Goal: Task Accomplishment & Management: Complete application form

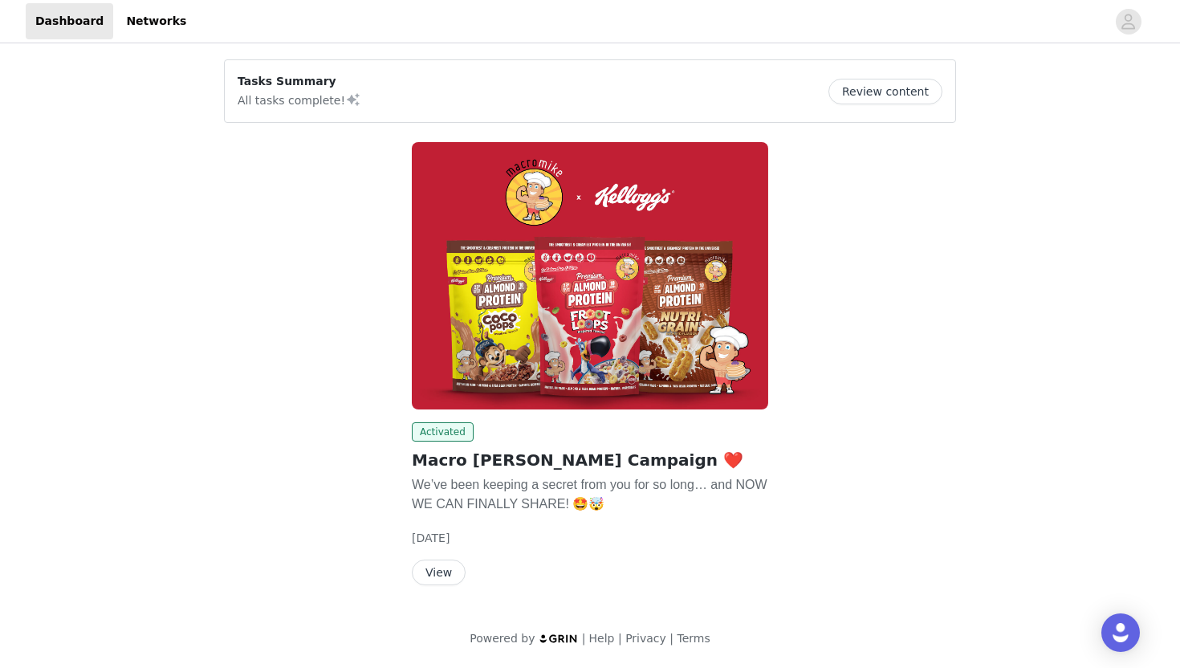
click at [470, 565] on div "View" at bounding box center [590, 572] width 356 height 26
click at [454, 565] on button "View" at bounding box center [439, 572] width 54 height 26
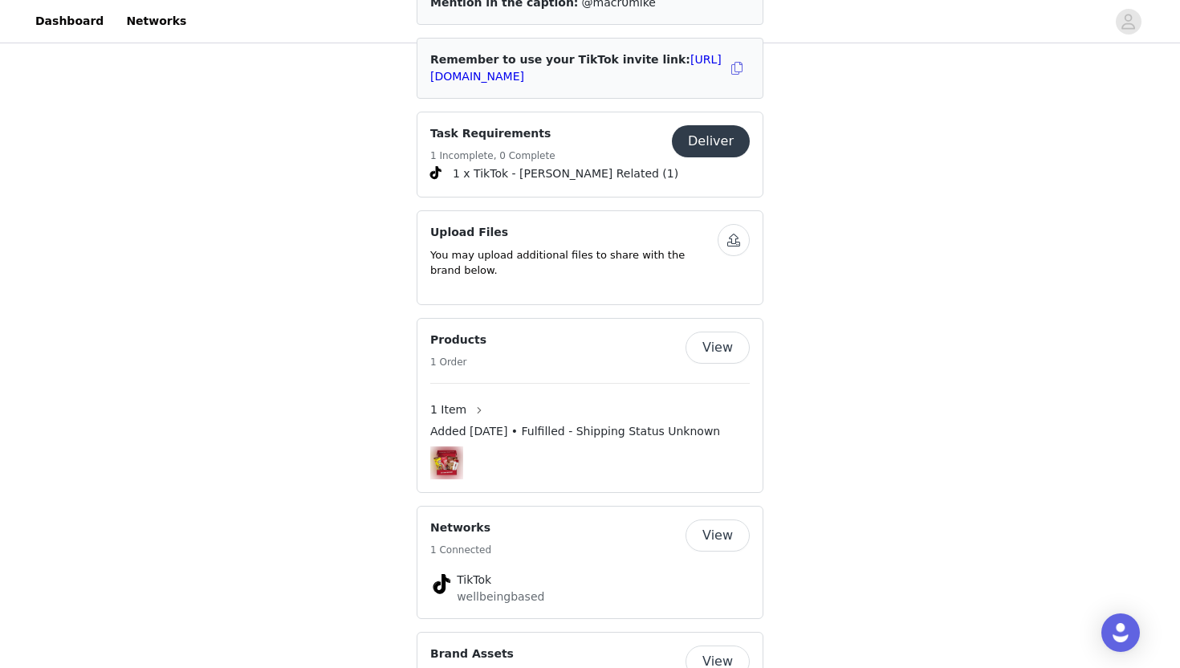
scroll to position [827, 0]
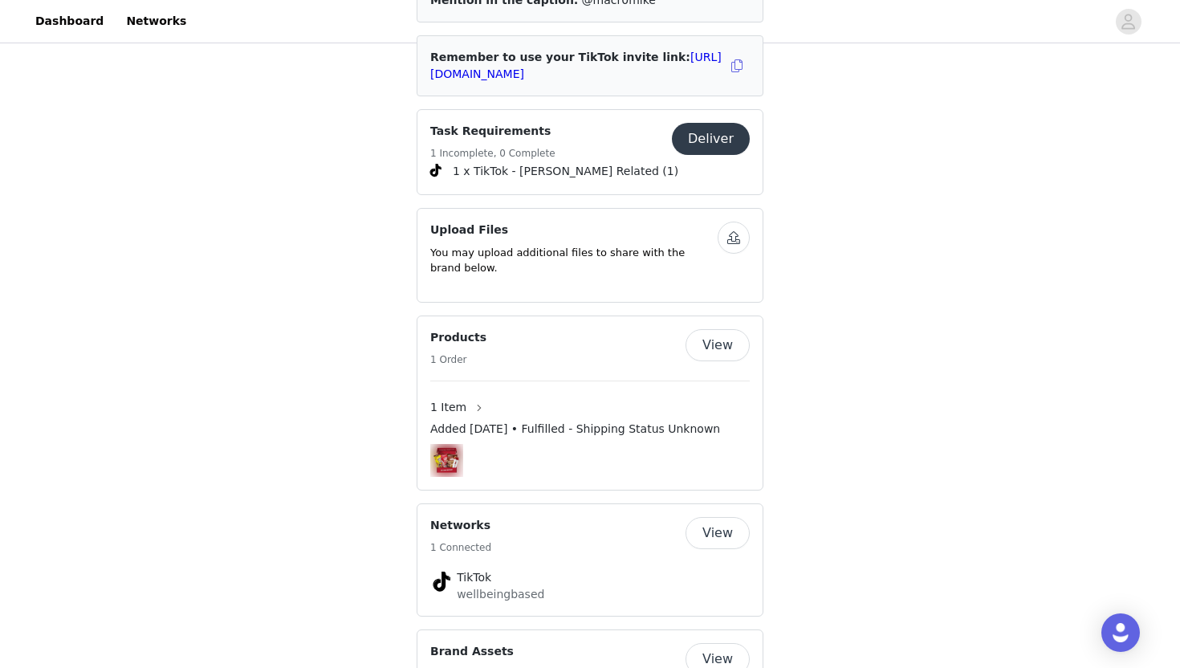
click at [734, 222] on button "button" at bounding box center [734, 238] width 32 height 32
click at [661, 245] on p "You may upload additional files to share with the brand below." at bounding box center [573, 260] width 287 height 31
click at [732, 222] on button "button" at bounding box center [734, 238] width 32 height 32
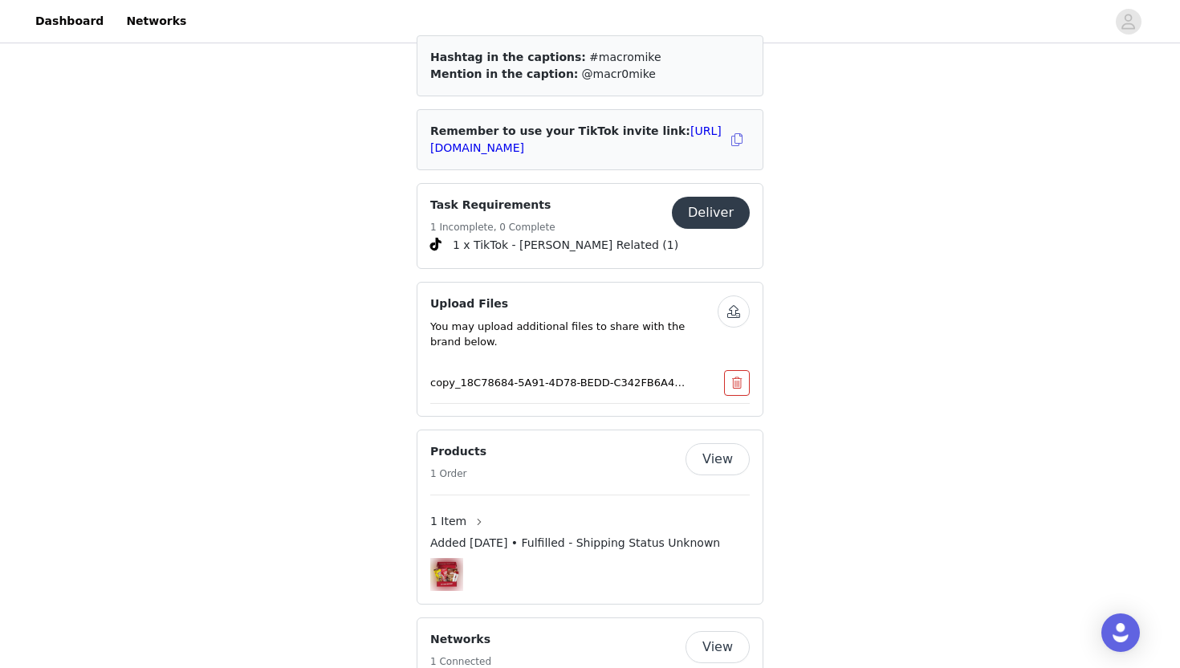
scroll to position [755, 0]
click at [738, 368] on button "button" at bounding box center [737, 381] width 26 height 26
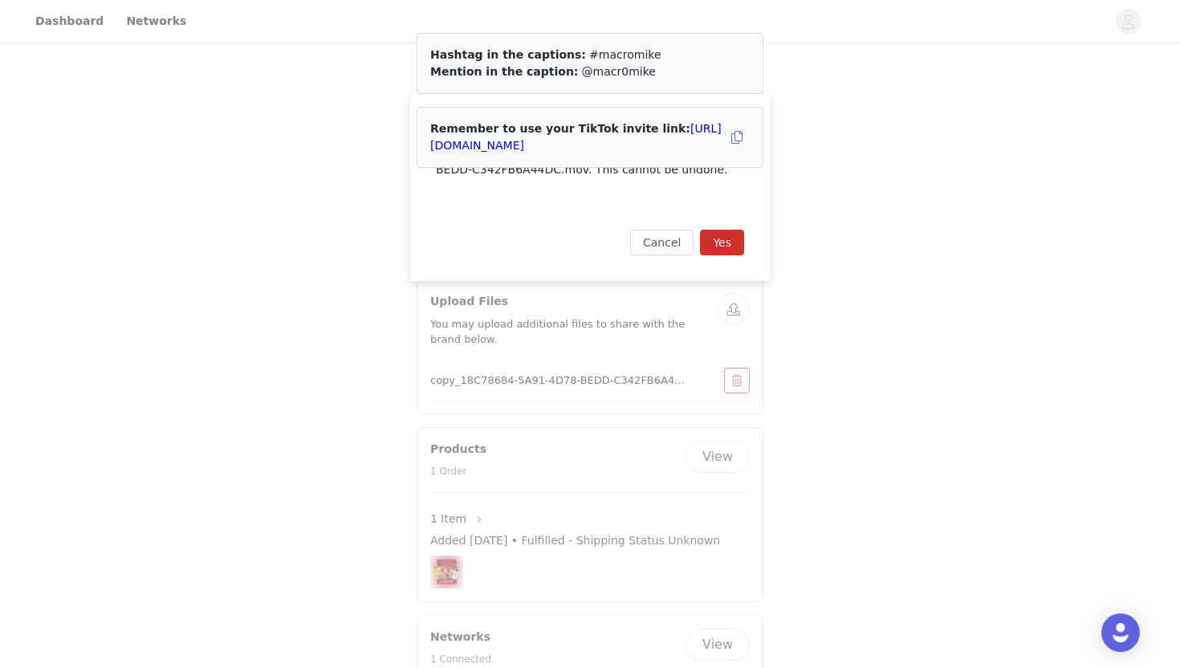
click at [728, 238] on button "Yes" at bounding box center [722, 243] width 44 height 26
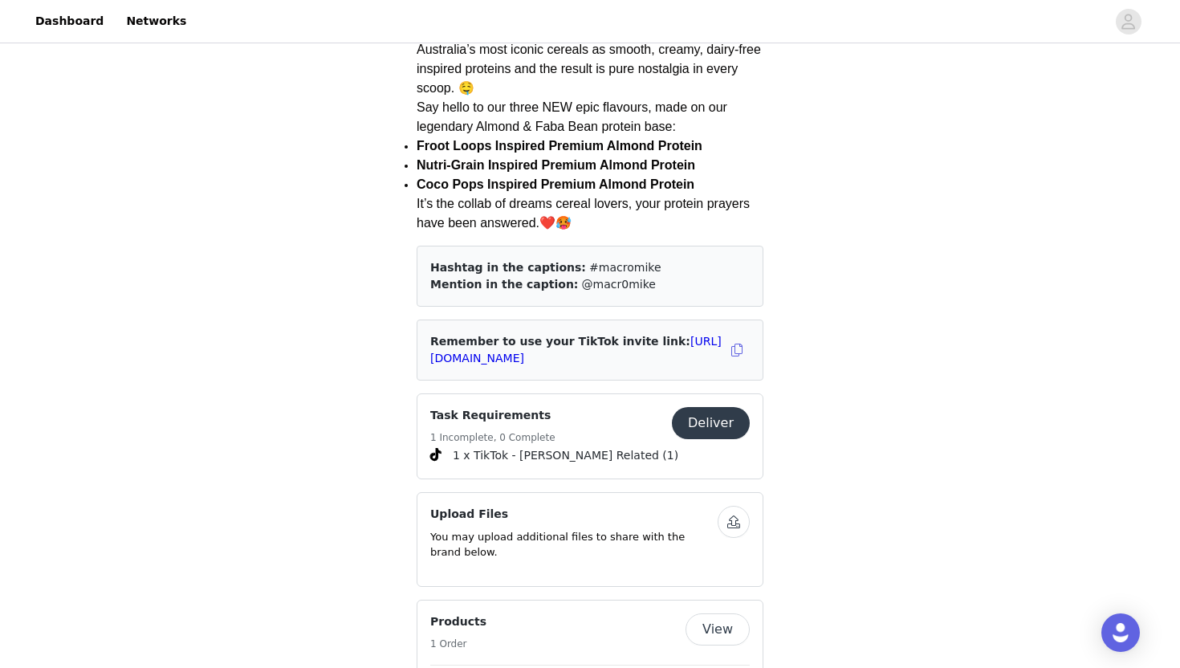
scroll to position [544, 0]
click at [710, 405] on button "Deliver" at bounding box center [711, 421] width 78 height 32
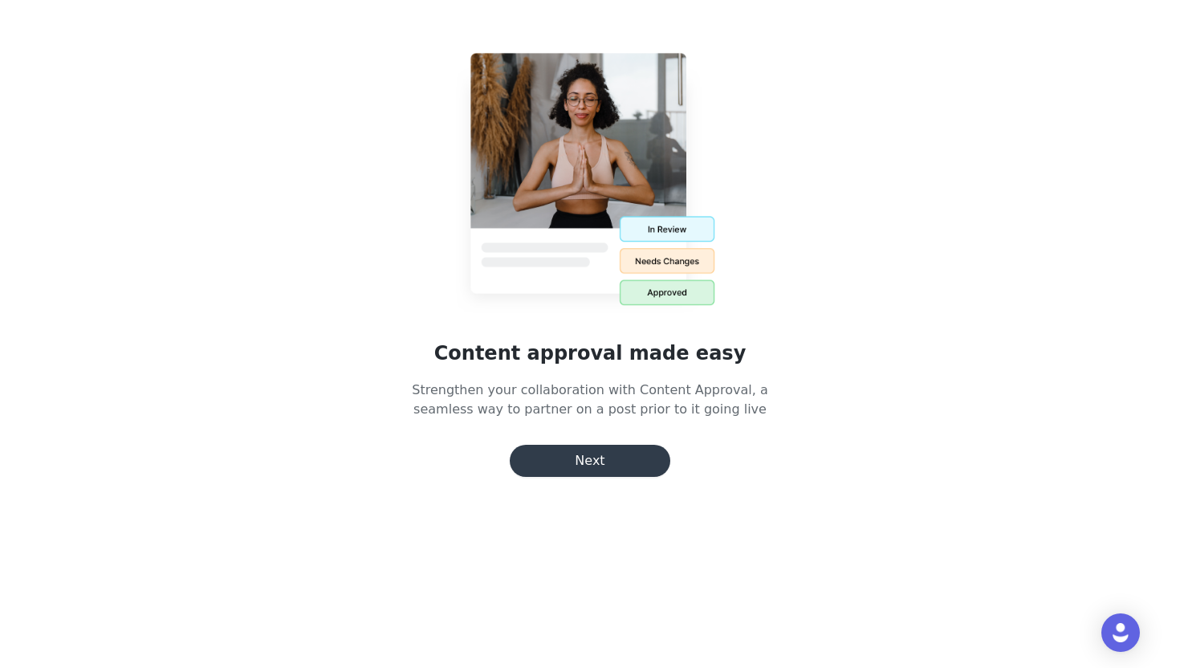
click at [596, 456] on button "Next" at bounding box center [590, 461] width 161 height 32
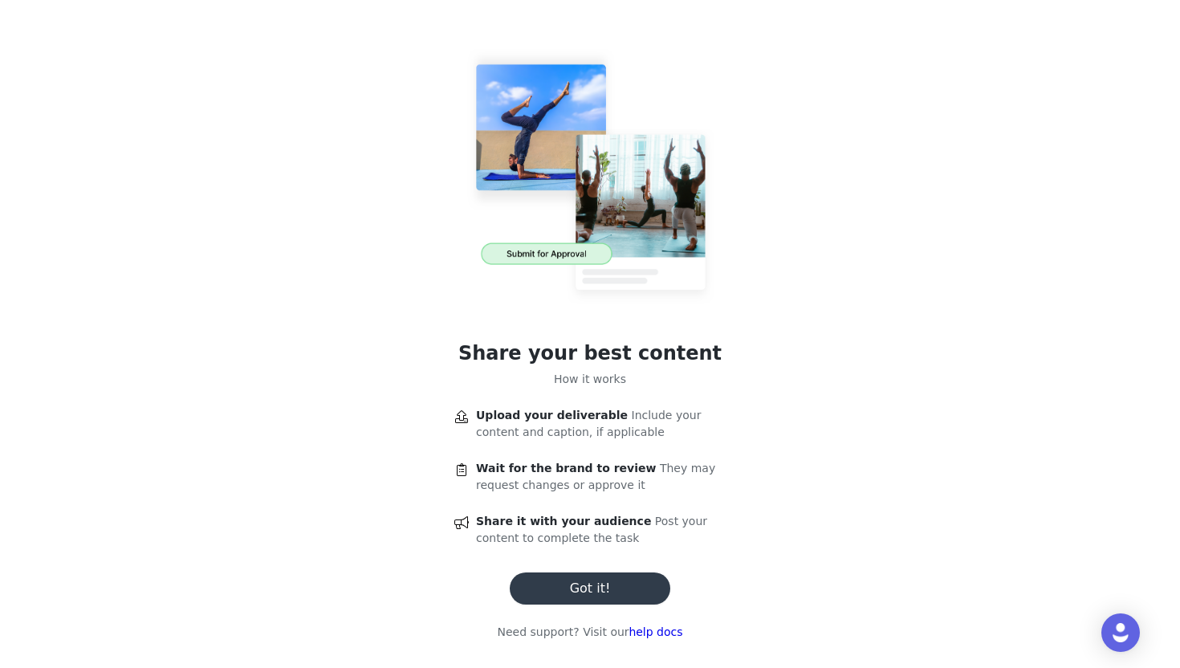
click at [596, 592] on button "Got it!" at bounding box center [590, 588] width 161 height 32
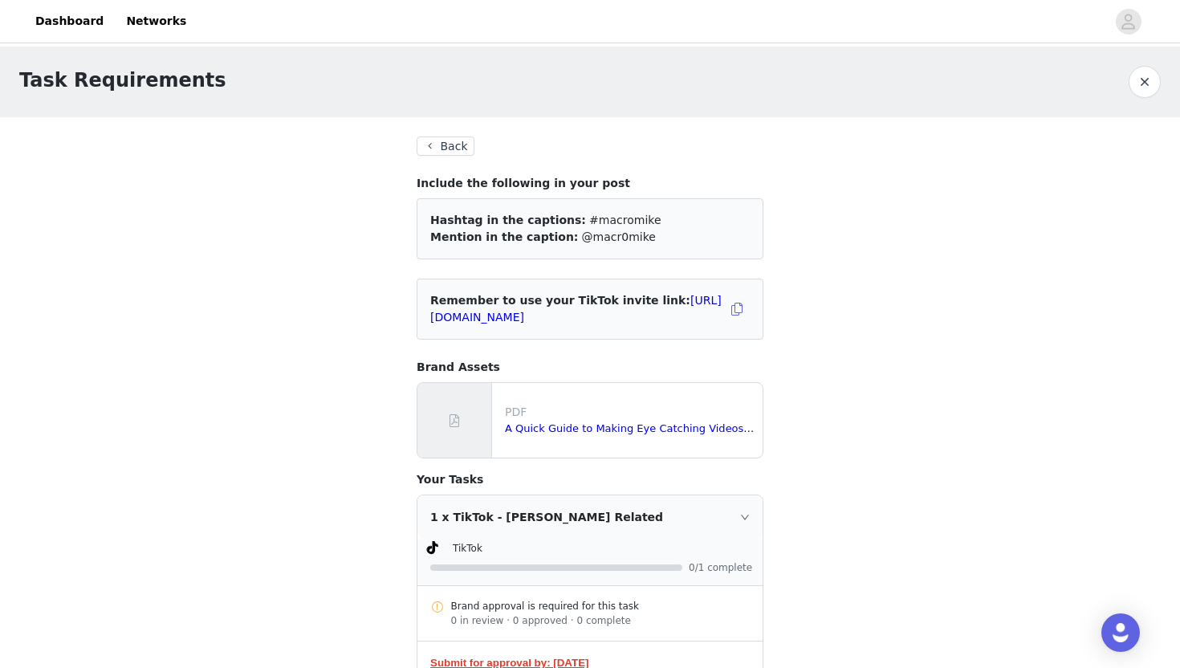
scroll to position [145, 0]
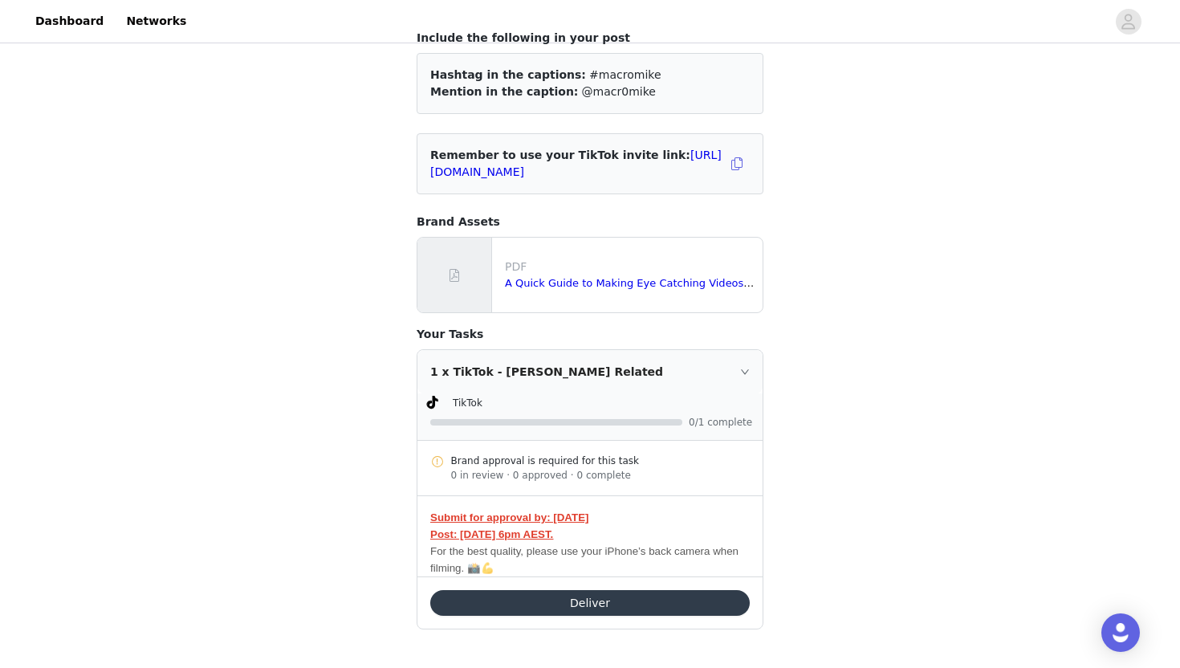
click at [560, 608] on button "Deliver" at bounding box center [589, 603] width 319 height 26
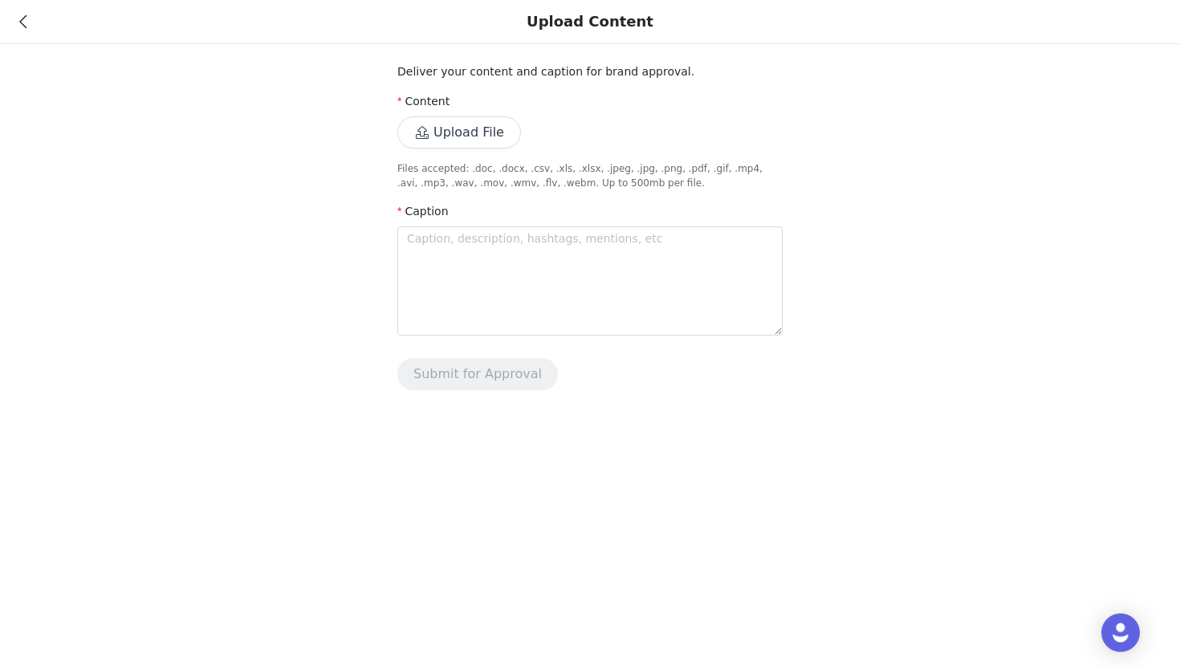
click at [474, 124] on button "Upload File" at bounding box center [459, 132] width 124 height 32
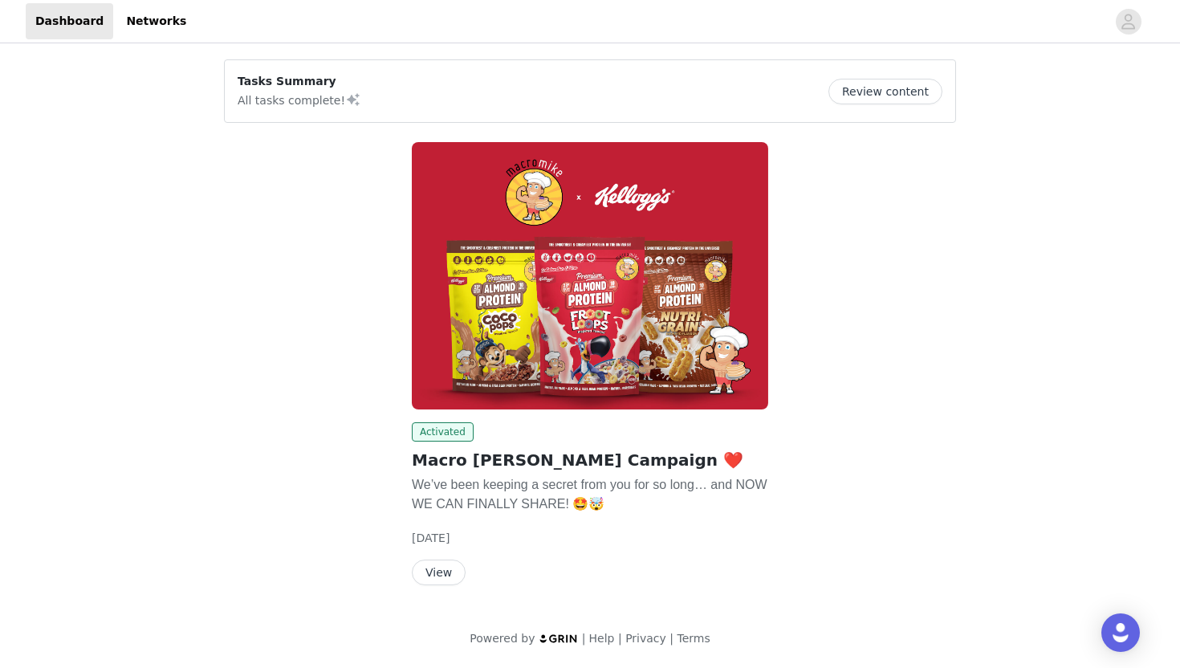
click at [457, 568] on button "View" at bounding box center [439, 572] width 54 height 26
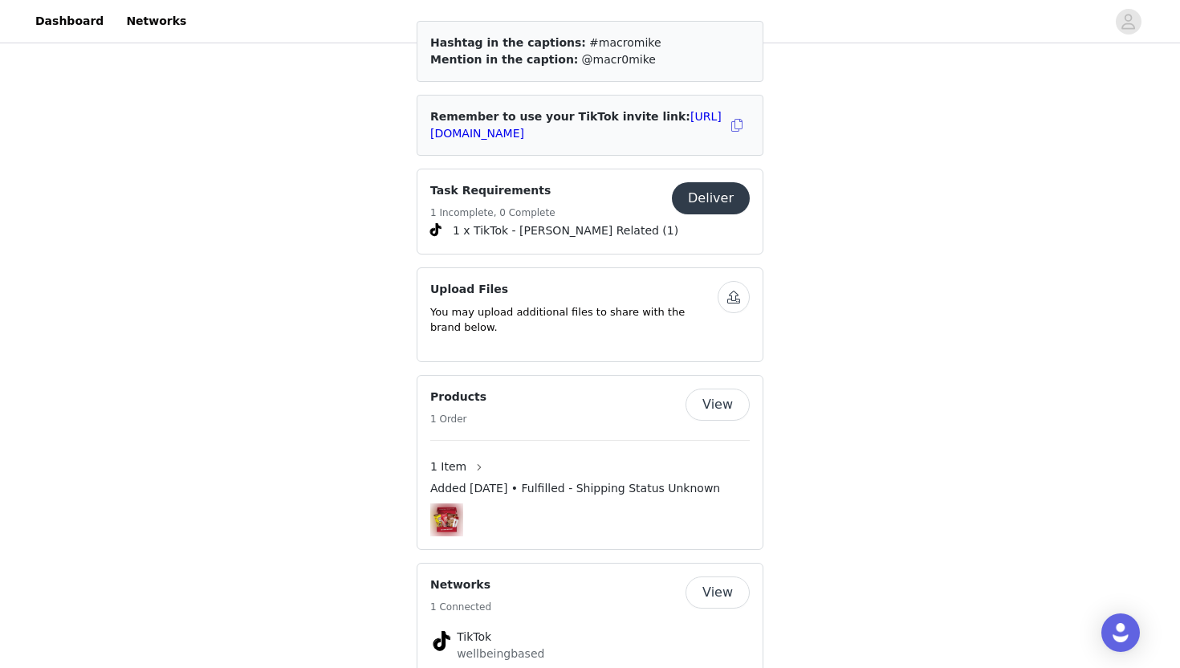
scroll to position [747, 0]
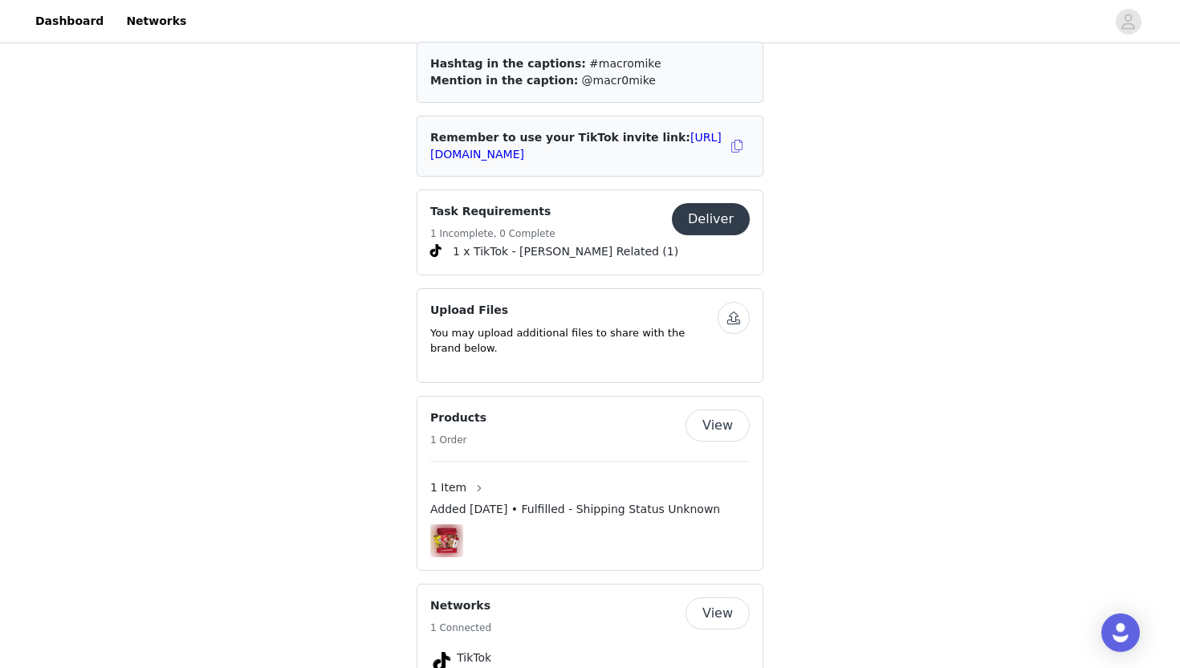
click at [707, 203] on button "Deliver" at bounding box center [711, 219] width 78 height 32
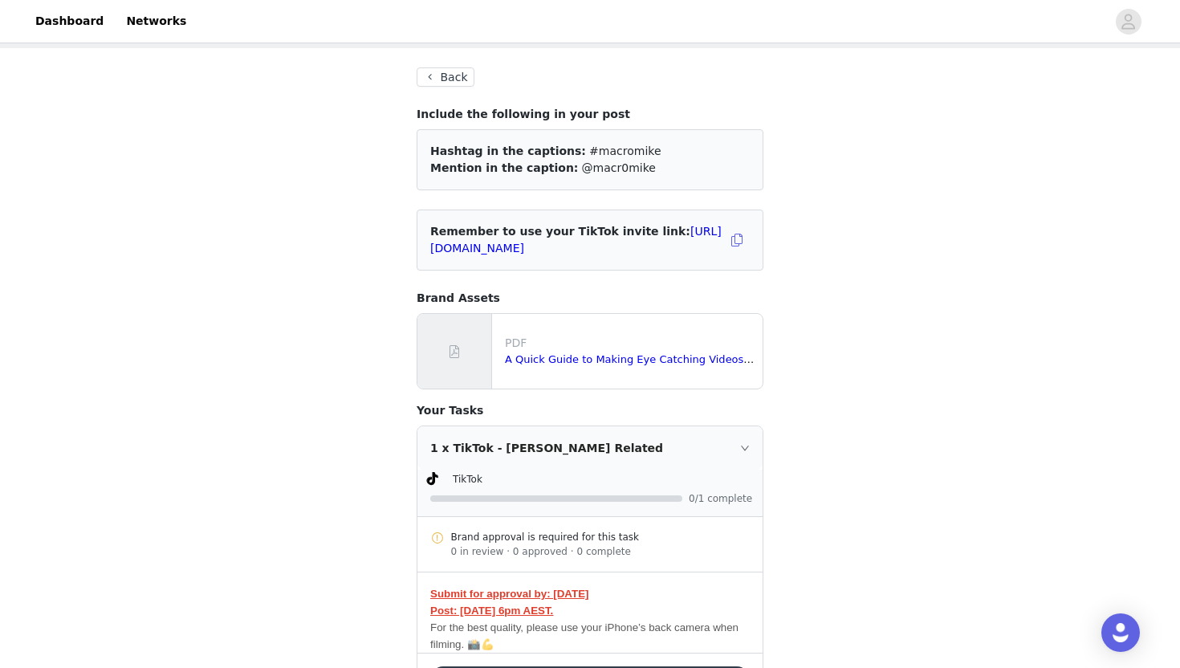
scroll to position [132, 0]
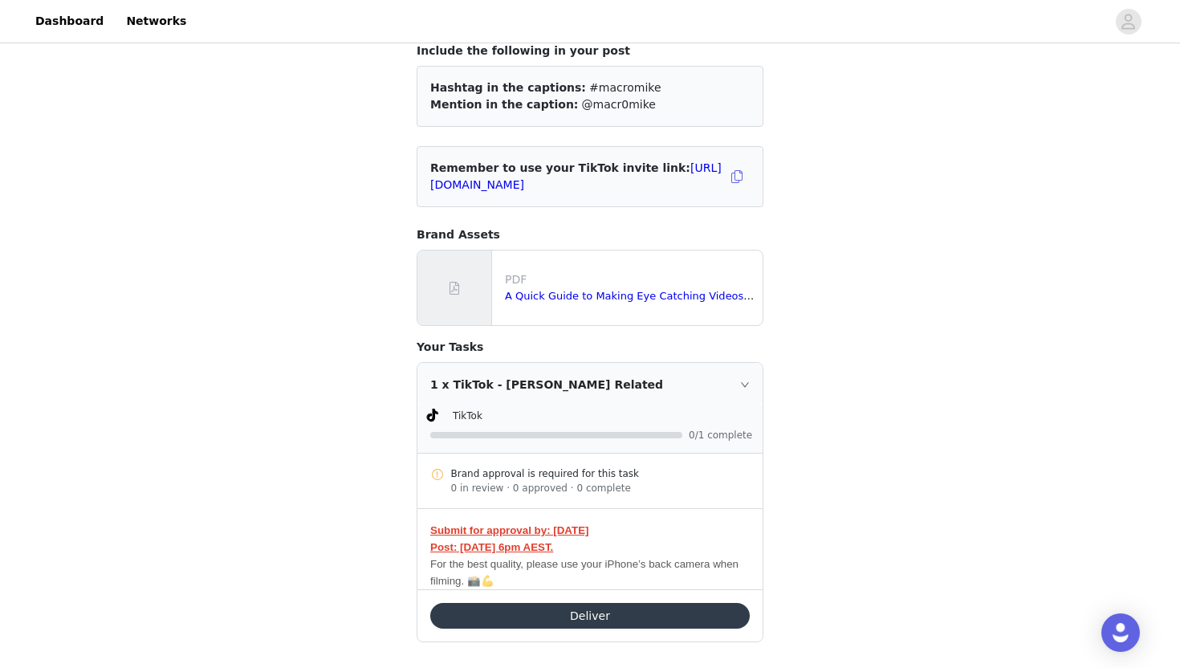
click at [588, 616] on button "Deliver" at bounding box center [589, 616] width 319 height 26
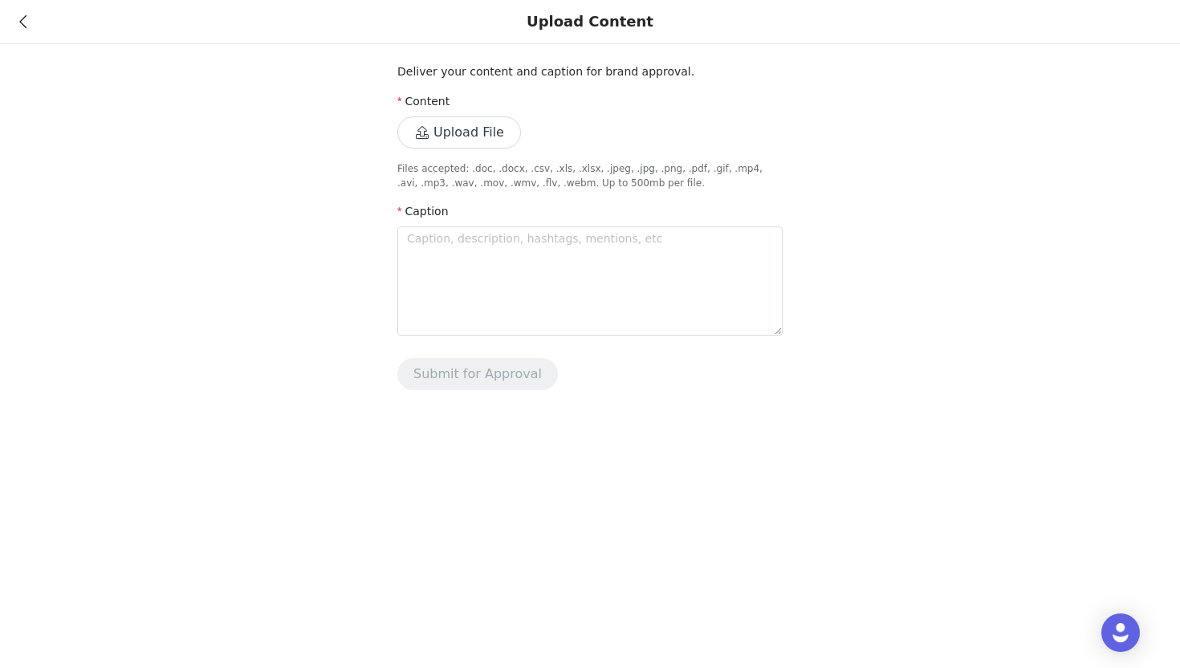
click at [482, 134] on button "Upload File" at bounding box center [459, 132] width 124 height 32
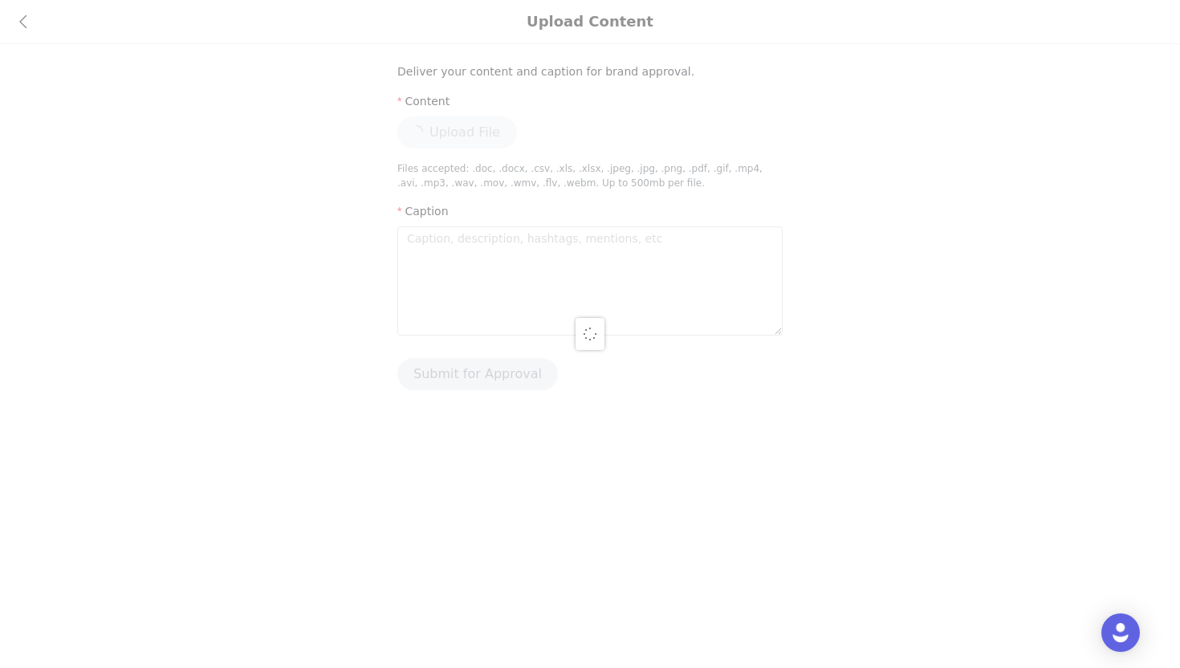
click at [802, 525] on div at bounding box center [590, 334] width 1180 height 668
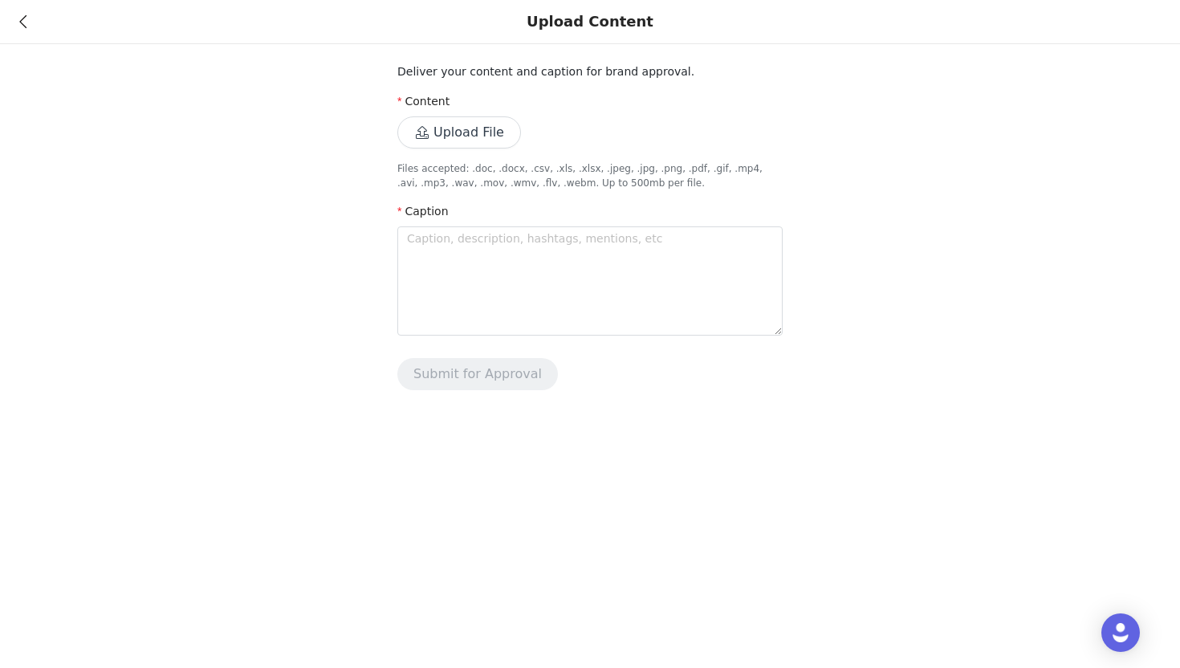
click at [495, 133] on button "Upload File" at bounding box center [459, 132] width 124 height 32
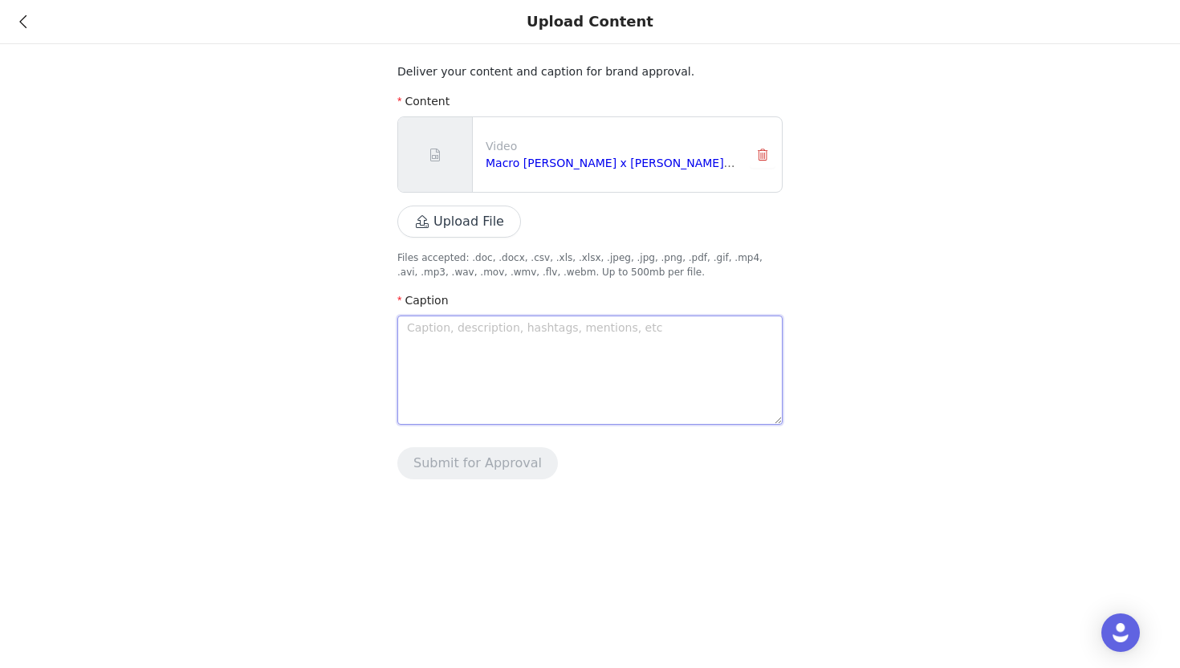
click at [686, 356] on textarea at bounding box center [589, 369] width 385 height 109
type textarea "R"
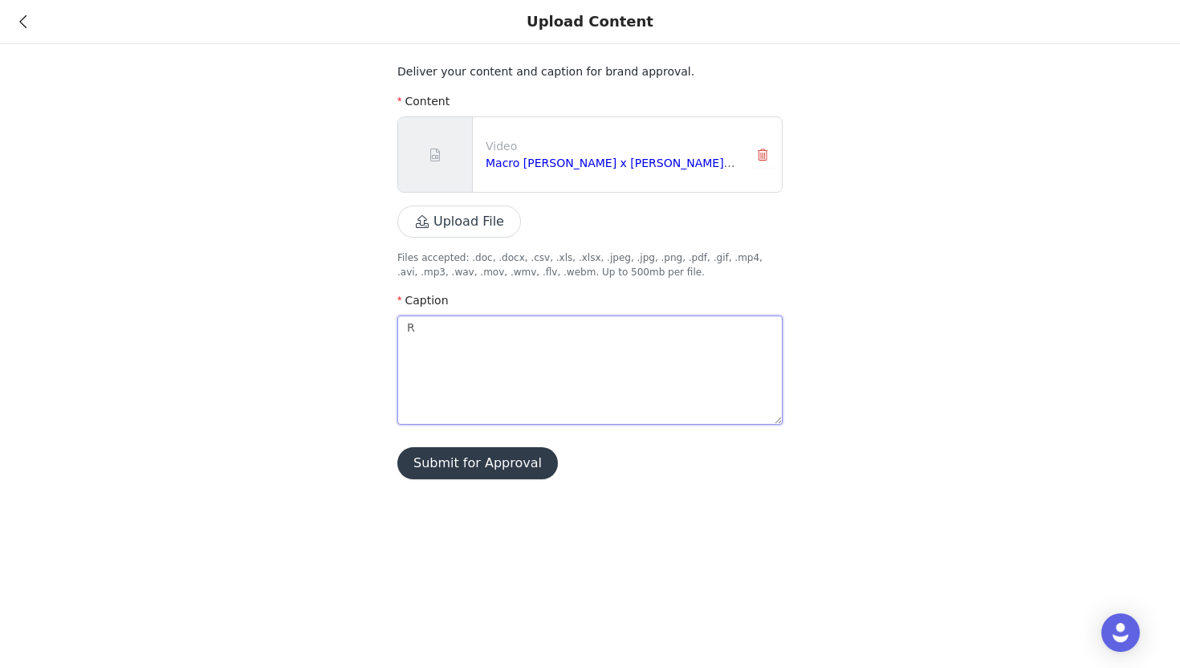
type textarea "Re"
type textarea "Req"
type textarea "Requ"
type textarea "Requi"
type textarea "Requir"
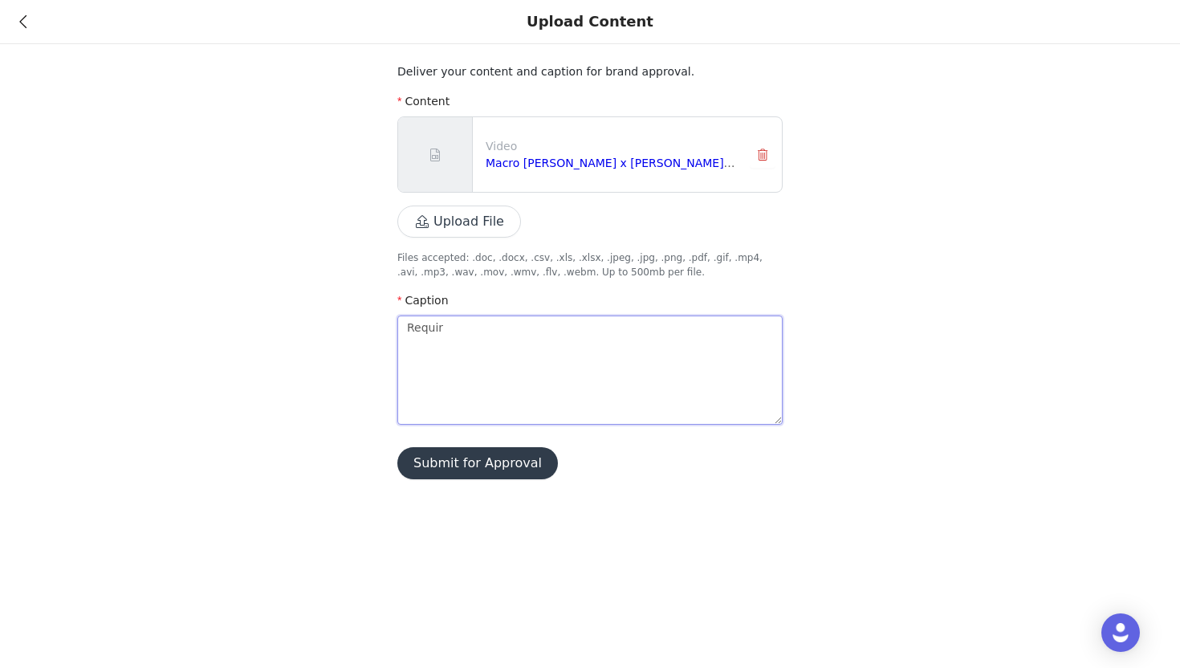
type textarea "Require"
type textarea "Requirem"
type textarea "Requireme"
type textarea "Requiremen"
type textarea "Requirement"
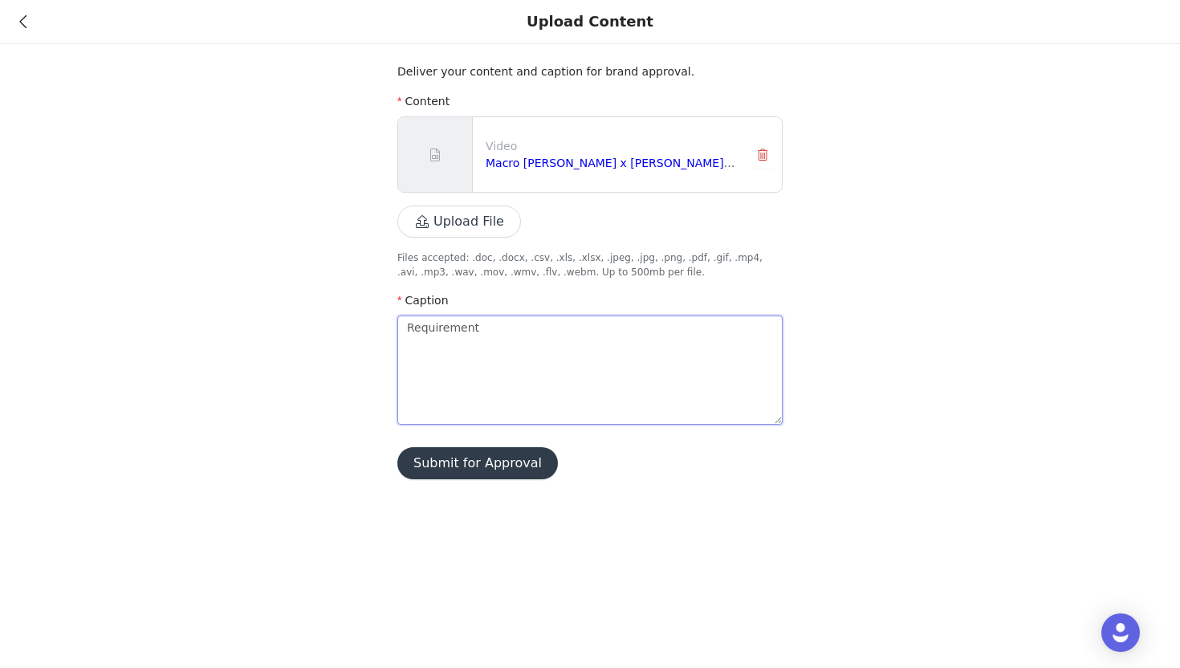
type textarea "Requirement"
type textarea "Requirement #"
type textarea "Requirement #1"
click at [478, 466] on button "Submit for Approval" at bounding box center [477, 463] width 161 height 32
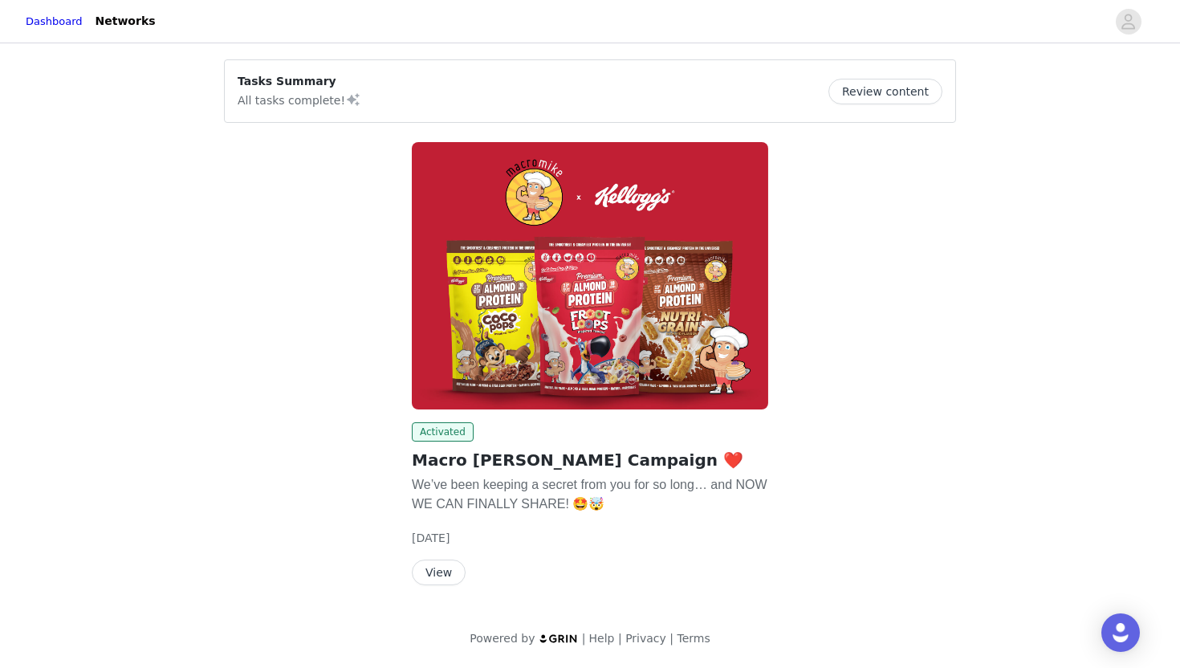
click at [443, 572] on button "View" at bounding box center [439, 572] width 54 height 26
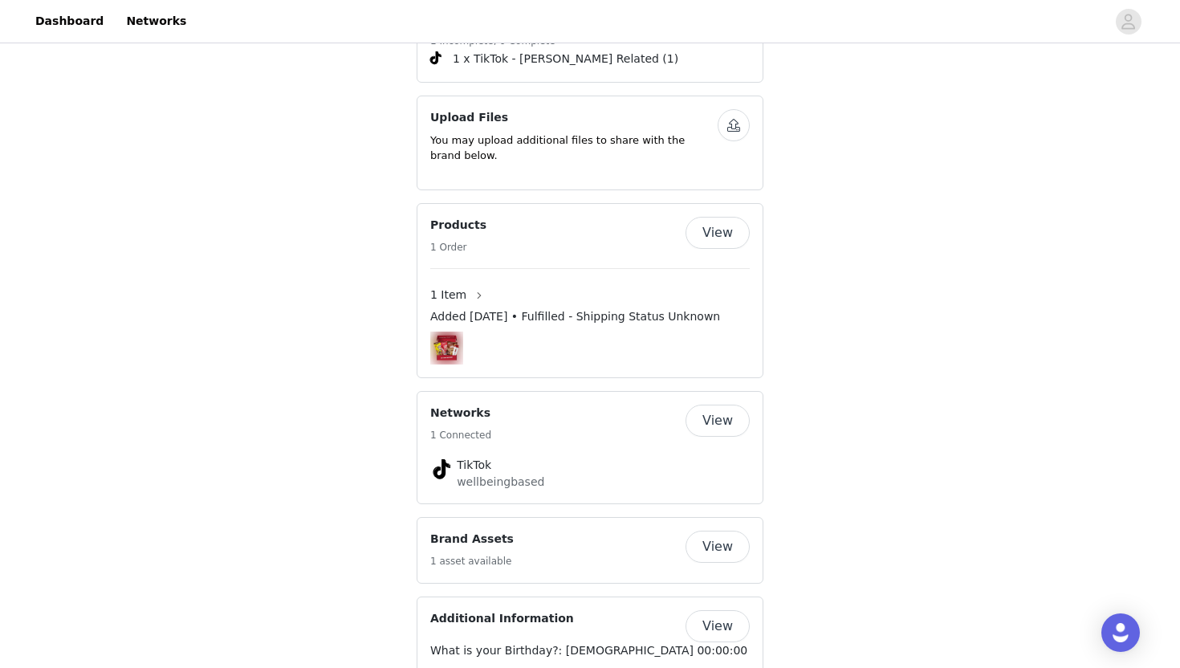
scroll to position [962, 0]
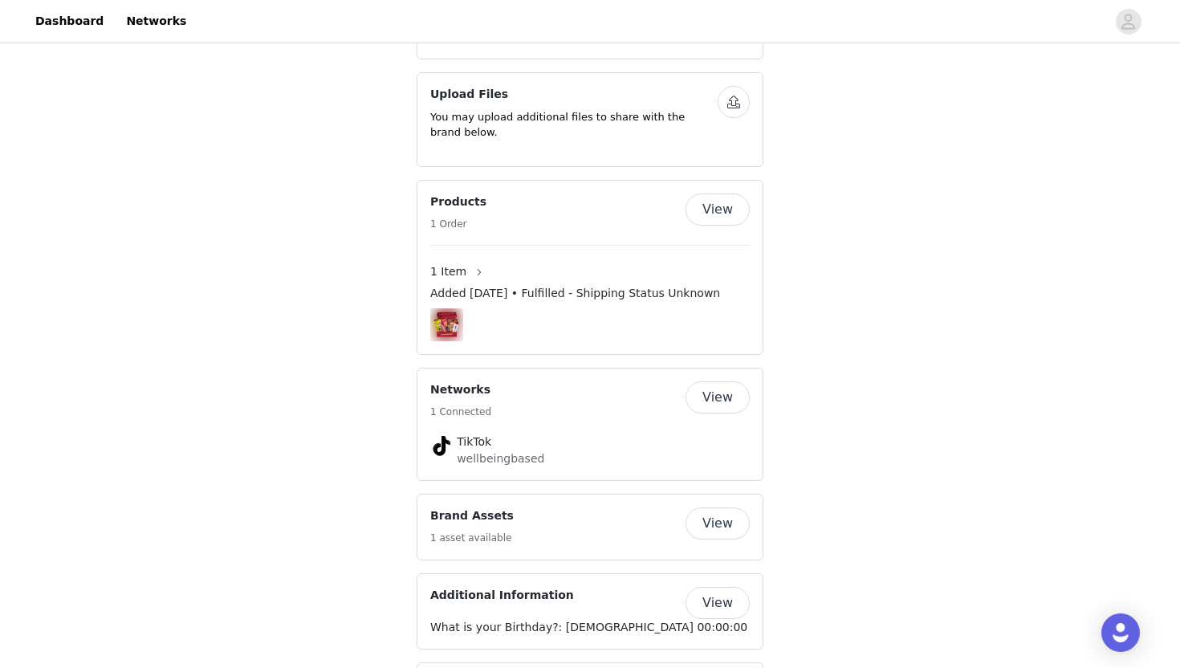
click at [721, 507] on button "View" at bounding box center [718, 523] width 64 height 32
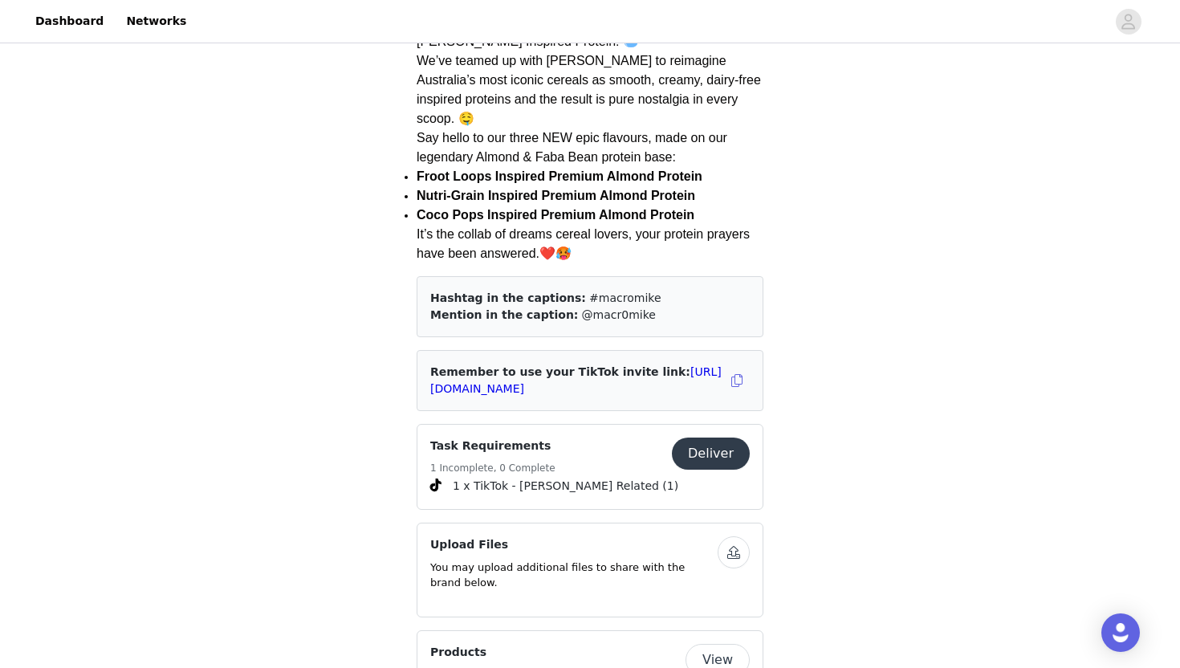
scroll to position [521, 0]
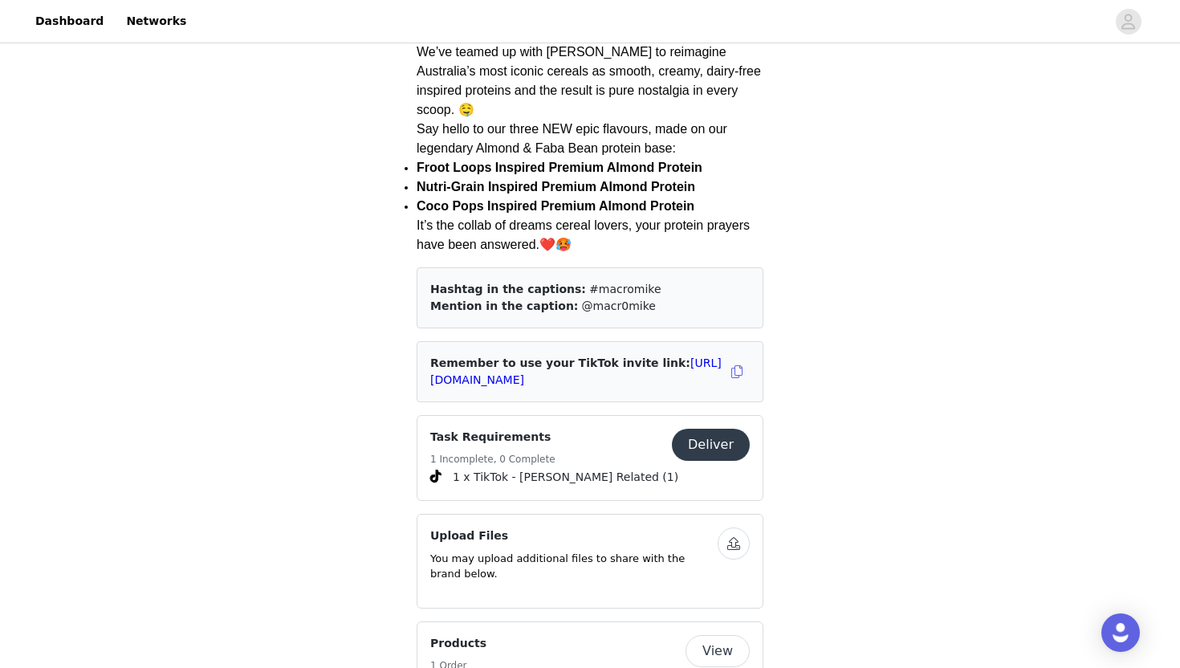
click at [701, 355] on div "Remember to use your TikTok invite link: https://www.tiktok.com/t/ZSHnJSG5GFnAn…" at bounding box center [577, 372] width 294 height 34
click at [688, 356] on link "[URL][DOMAIN_NAME]" at bounding box center [575, 371] width 291 height 30
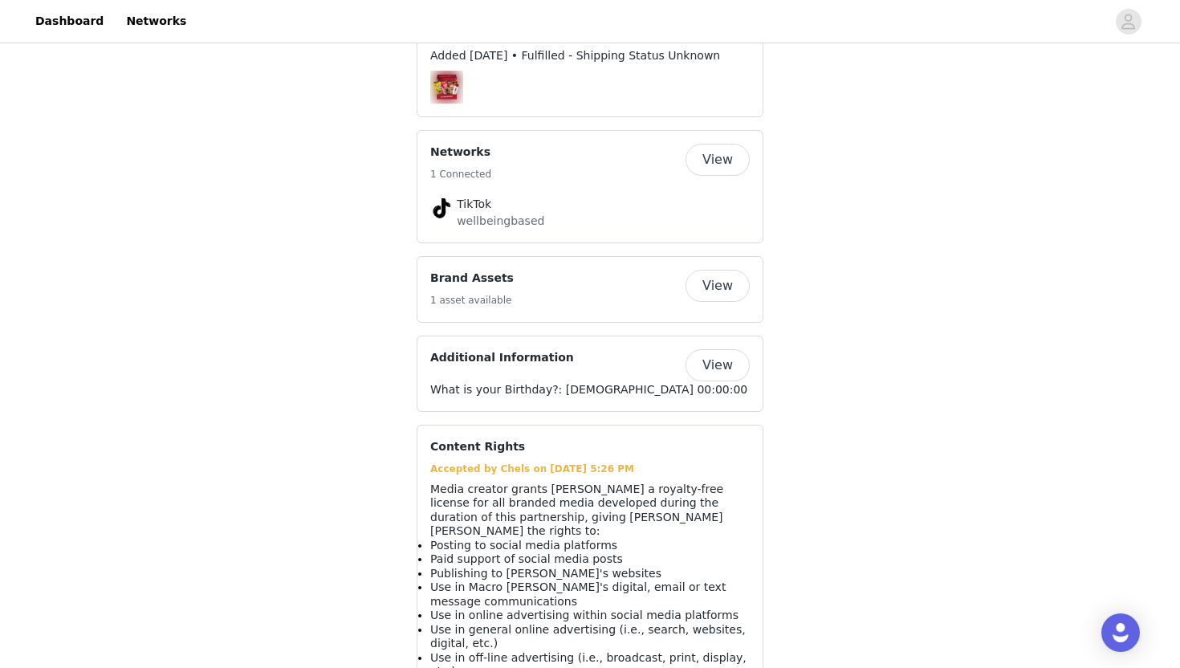
scroll to position [1254, 0]
